Goal: Task Accomplishment & Management: Complete application form

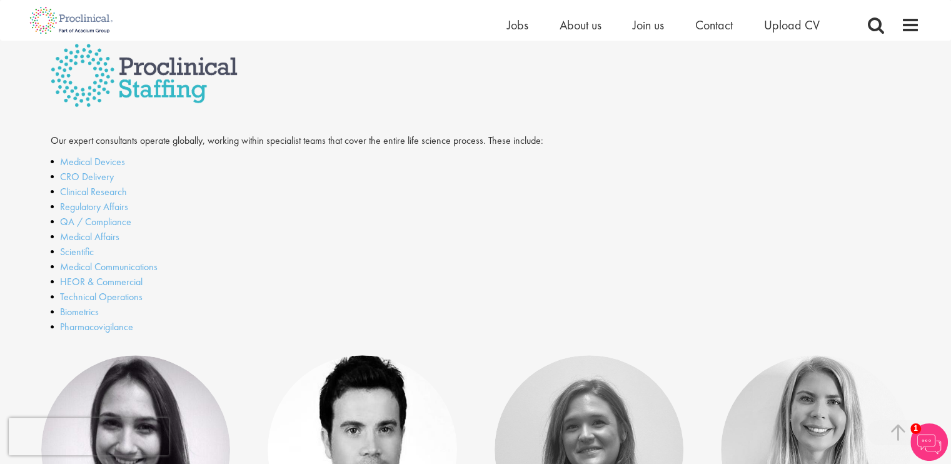
scroll to position [406, 0]
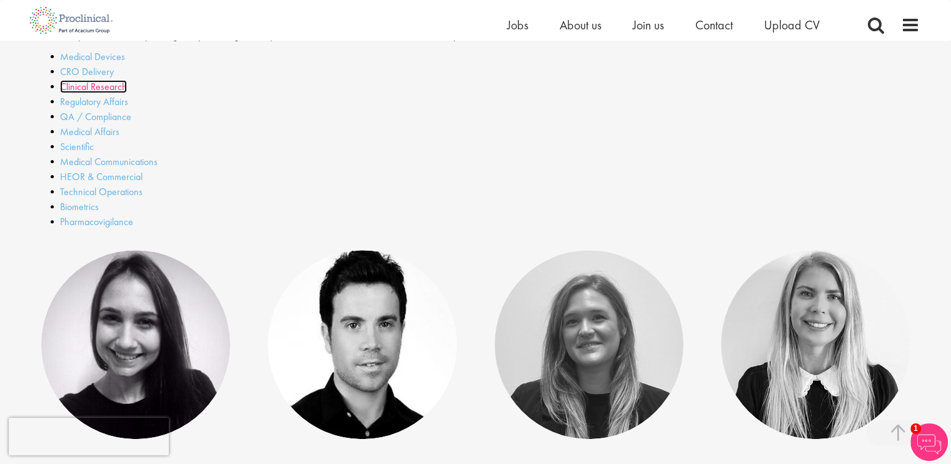
click at [81, 88] on link "Clinical Research" at bounding box center [93, 86] width 67 height 13
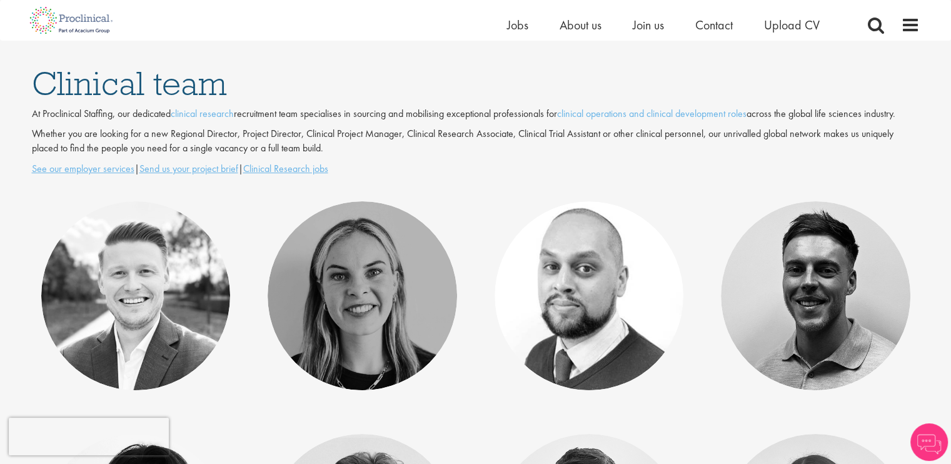
scroll to position [160, 0]
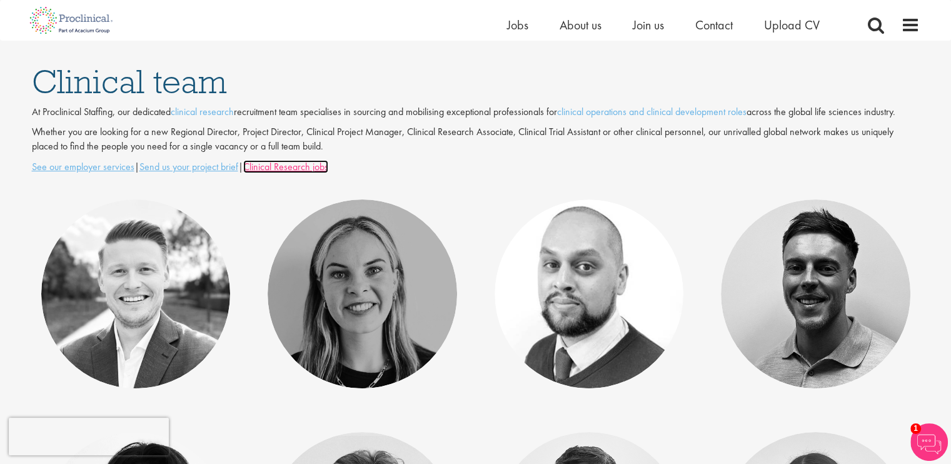
click at [269, 169] on u "Clinical Research jobs" at bounding box center [285, 166] width 85 height 13
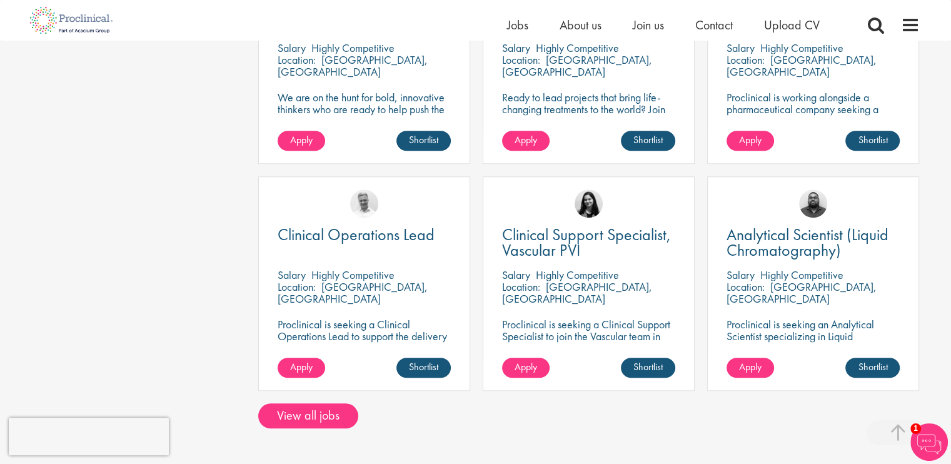
scroll to position [956, 0]
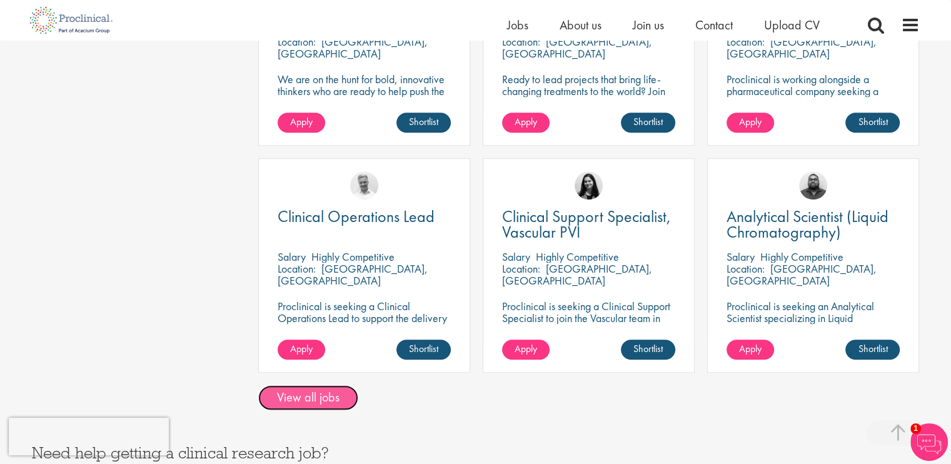
click at [343, 385] on link "View all jobs" at bounding box center [308, 397] width 100 height 25
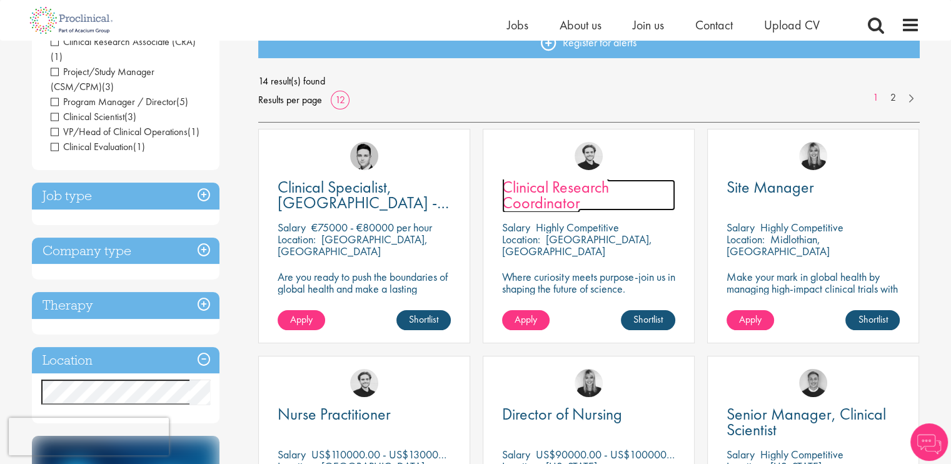
click at [546, 182] on span "Clinical Research Coordinator" at bounding box center [555, 194] width 107 height 37
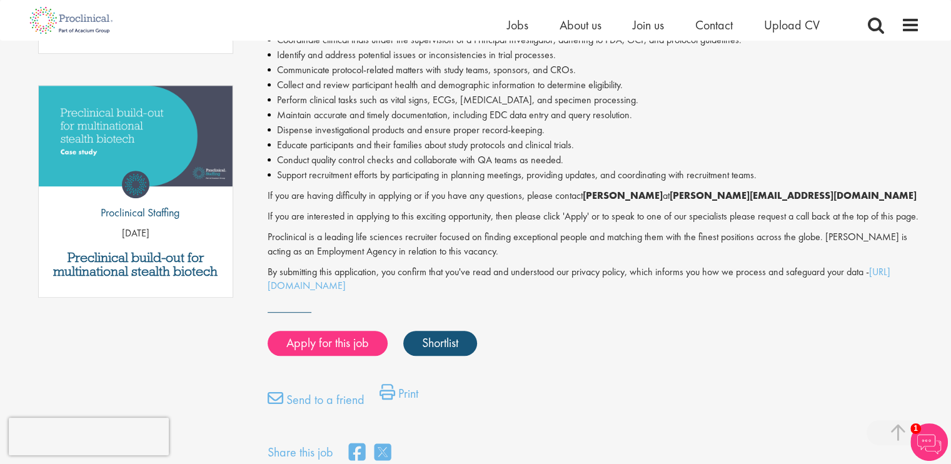
scroll to position [610, 0]
